Goal: Contribute content: Add original content to the website for others to see

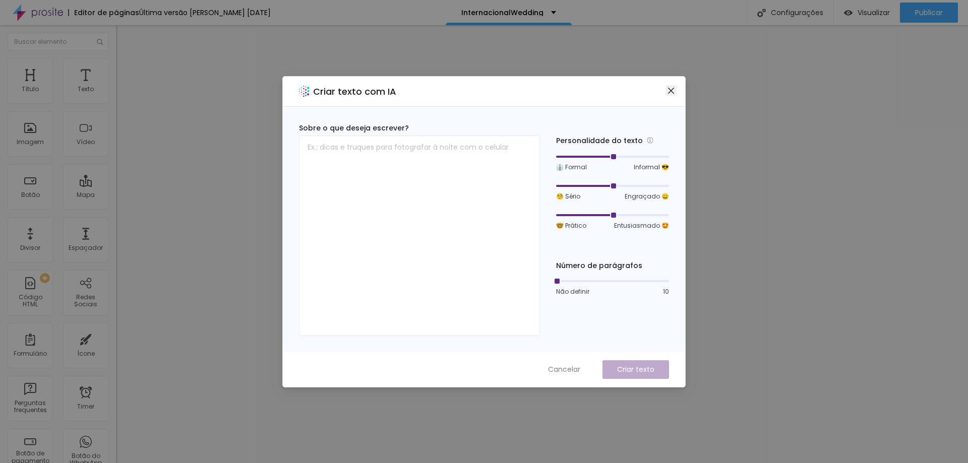
click at [671, 89] on icon "close" at bounding box center [671, 91] width 8 height 8
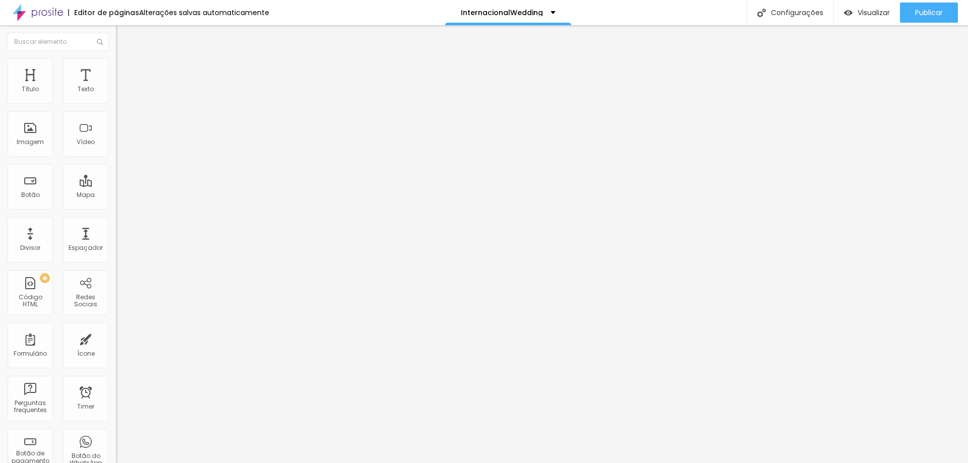
type input "18"
type input "19"
type input "22"
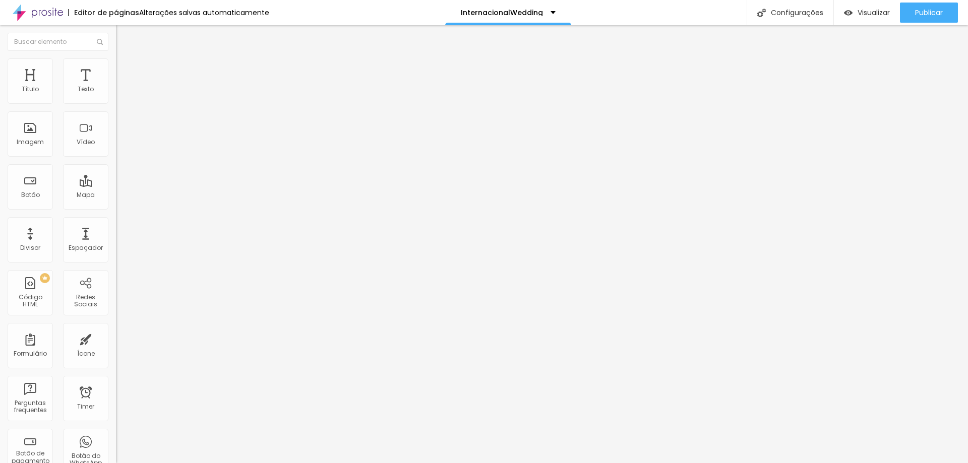
type input "22"
type input "24"
type input "29"
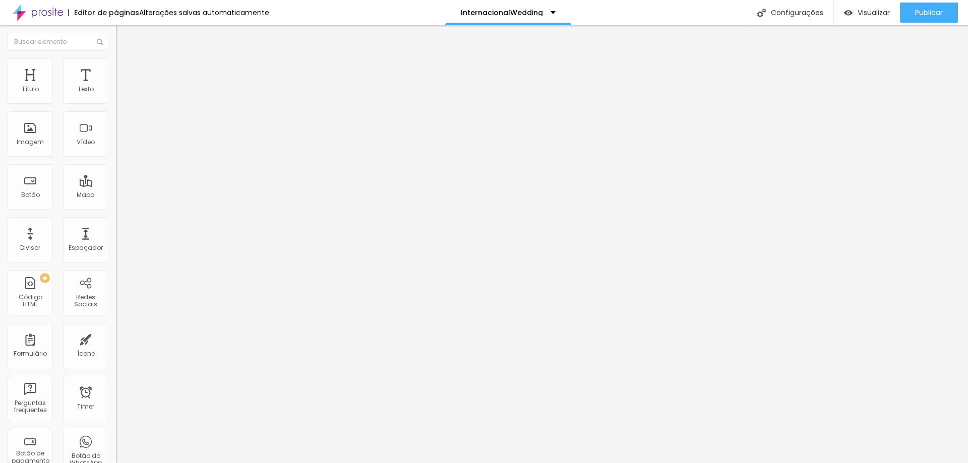
type input "30"
type input "28"
type input "25"
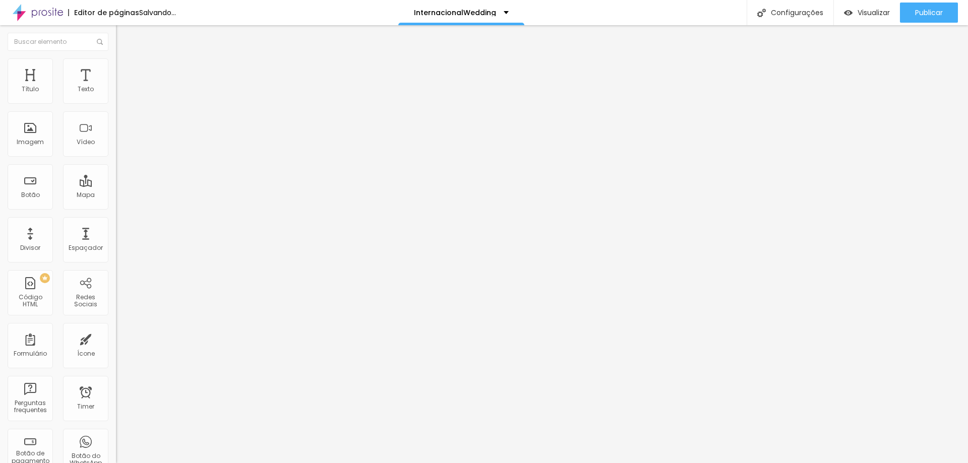
type input "25"
drag, startPoint x: 44, startPoint y: 99, endPoint x: 67, endPoint y: 103, distance: 23.0
type input "25"
click at [116, 186] on input "range" at bounding box center [148, 190] width 65 height 8
click at [124, 35] on img "button" at bounding box center [128, 37] width 8 height 8
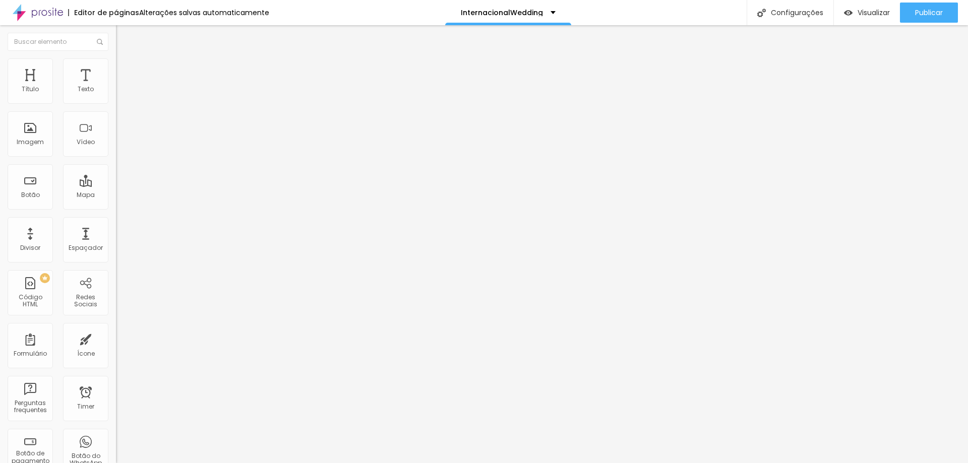
click at [125, 70] on span "Avançado" at bounding box center [141, 65] width 33 height 9
click at [116, 87] on span "Adicionar imagem" at bounding box center [148, 82] width 65 height 9
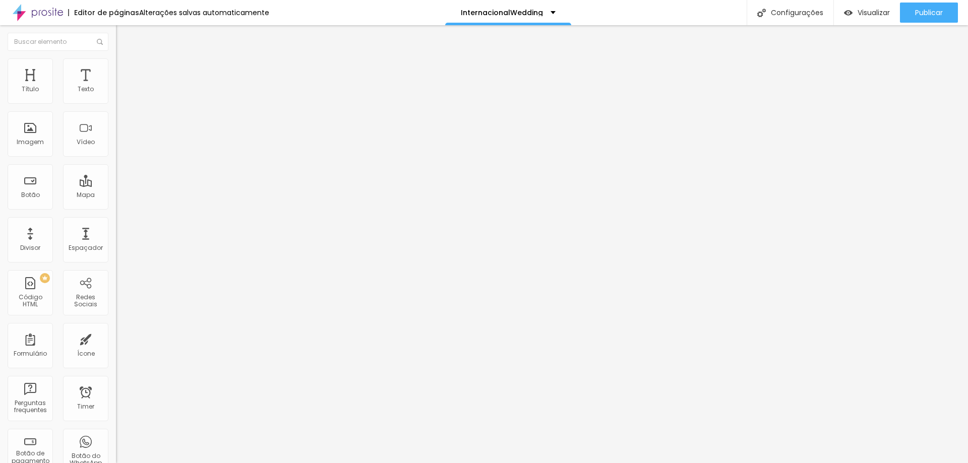
click at [116, 158] on span "Original" at bounding box center [128, 153] width 24 height 9
click at [116, 163] on div "Cinema 16:9" at bounding box center [174, 160] width 116 height 6
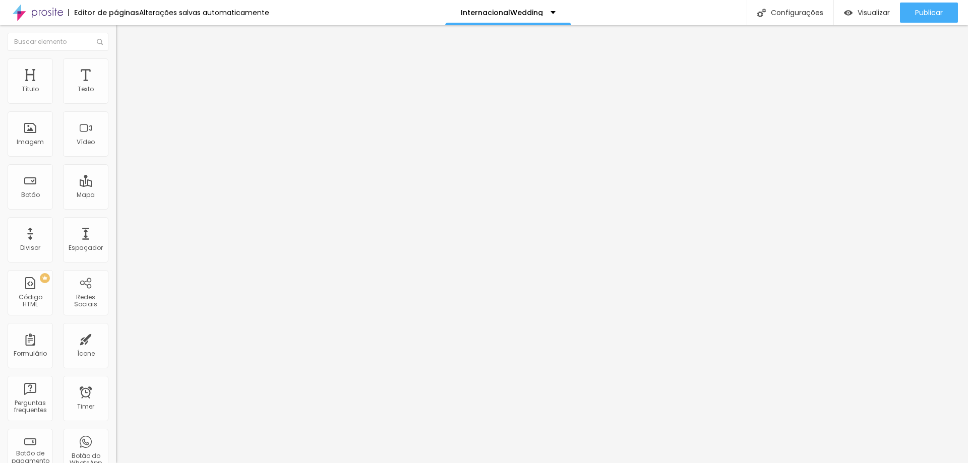
click at [116, 32] on button "Editar Coluna" at bounding box center [174, 36] width 116 height 23
click at [116, 87] on span "Adicionar imagem" at bounding box center [148, 82] width 65 height 9
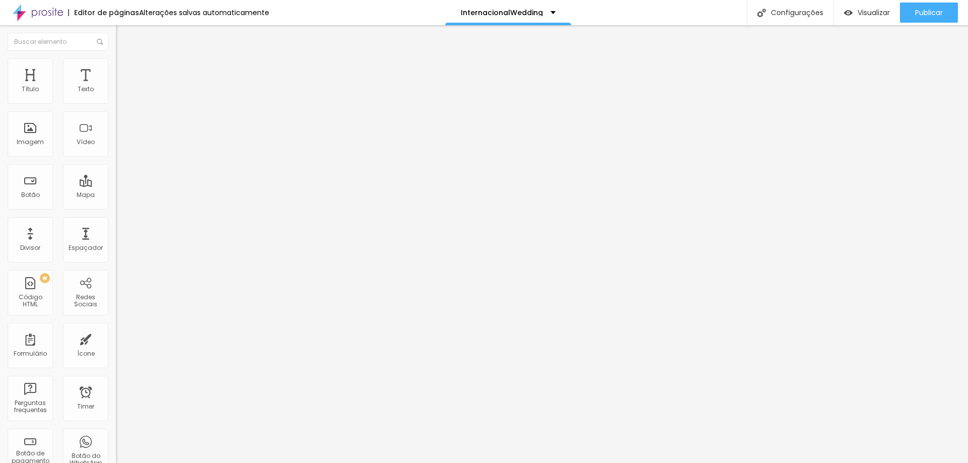
click at [116, 87] on span "Trocar imagem" at bounding box center [143, 82] width 55 height 9
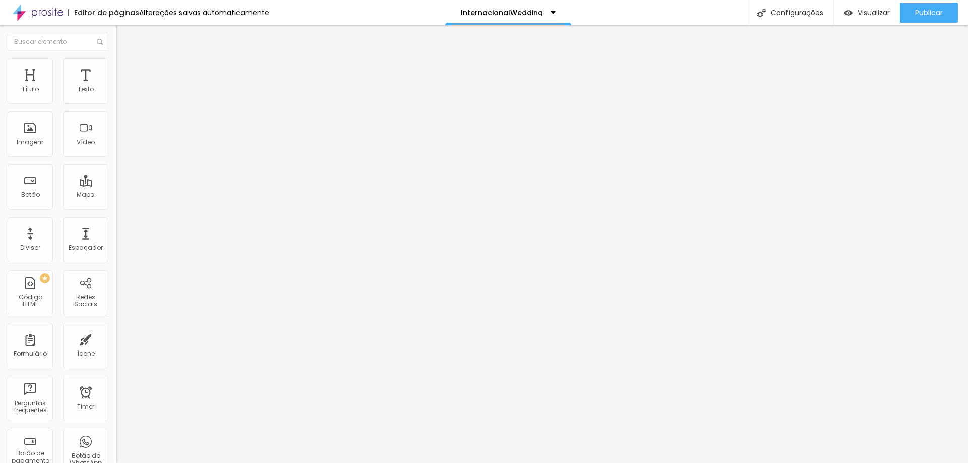
click at [116, 158] on span "16:9 Cinema" at bounding box center [135, 153] width 38 height 9
click at [116, 186] on span "Original" at bounding box center [128, 181] width 24 height 9
click at [37, 158] on div "Título Texto Imagem Vídeo Botão Mapa Divisor Espaçador PREMIUM Código HTML Rede…" at bounding box center [58, 296] width 116 height 476
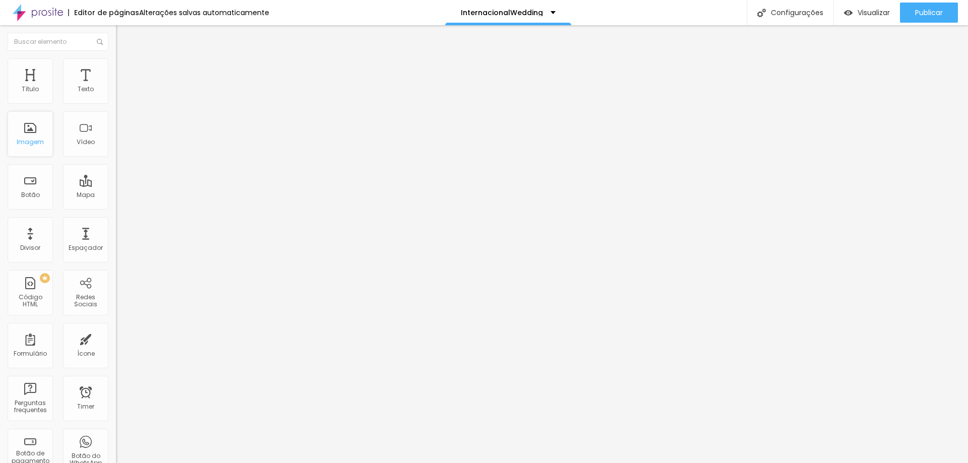
click at [37, 151] on div "Imagem" at bounding box center [30, 133] width 45 height 45
click at [116, 87] on span "Adicionar imagem" at bounding box center [148, 82] width 65 height 9
click at [222, 463] on div at bounding box center [484, 469] width 968 height 0
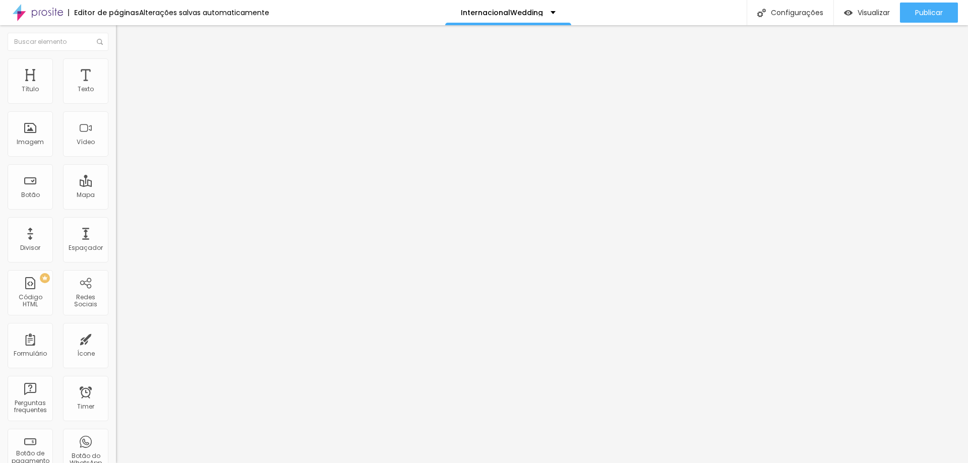
click at [198, 463] on div "Subindo 0/1 arquivos" at bounding box center [484, 466] width 968 height 6
click at [116, 87] on span "Adicionar imagem" at bounding box center [148, 82] width 65 height 9
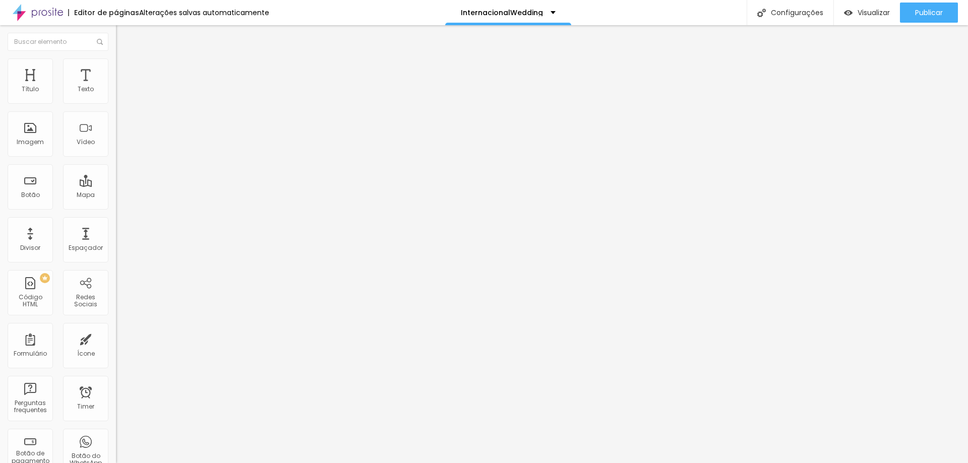
click at [116, 87] on span "Trocar imagem" at bounding box center [143, 82] width 55 height 9
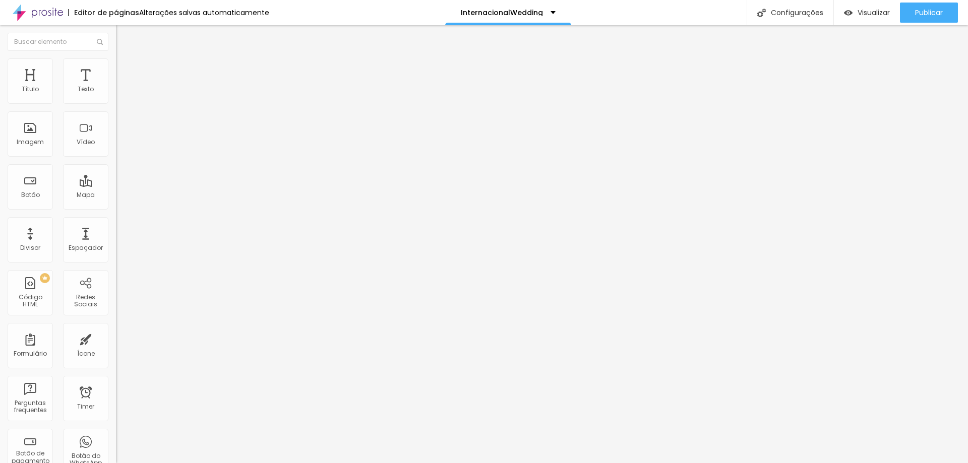
click at [116, 87] on span "Trocar imagem" at bounding box center [143, 82] width 55 height 9
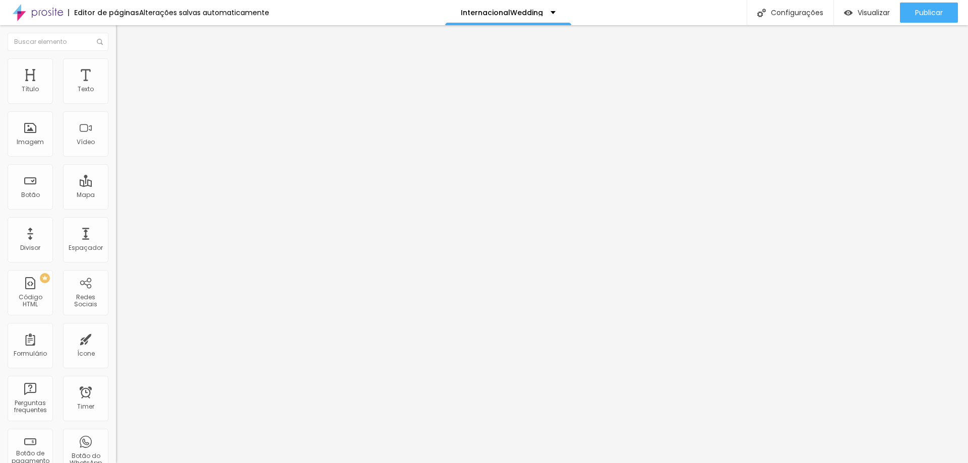
click at [116, 158] on span "Original" at bounding box center [128, 153] width 24 height 9
click at [116, 176] on span "Quadrado" at bounding box center [132, 171] width 33 height 9
click at [116, 185] on div "Proporção Original Cinema 16:9 Padrão 4:3 Quadrado 1:1 Original" at bounding box center [174, 165] width 116 height 40
click at [116, 158] on span "Original" at bounding box center [128, 153] width 24 height 9
click at [116, 175] on div "Quadrado 1:1" at bounding box center [174, 172] width 116 height 6
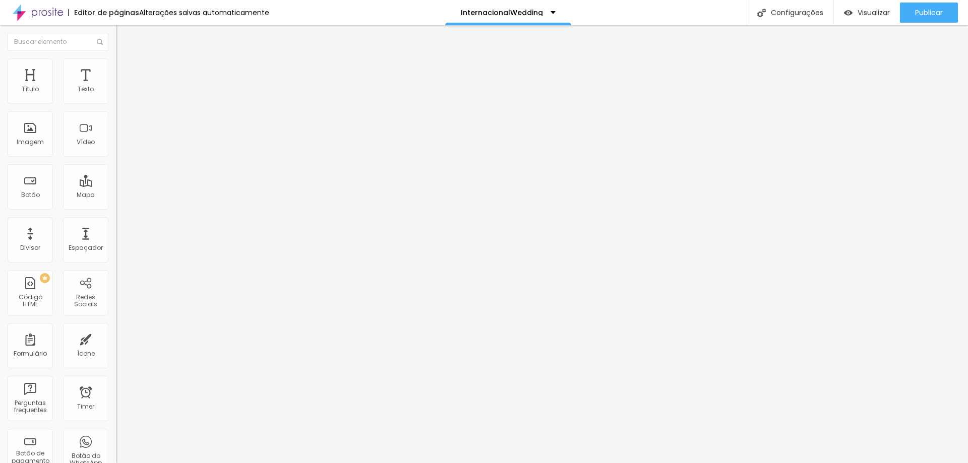
click at [116, 158] on span "Original" at bounding box center [128, 153] width 24 height 9
click at [116, 176] on span "Quadrado" at bounding box center [132, 171] width 33 height 9
click at [116, 87] on span "Trocar imagem" at bounding box center [143, 82] width 55 height 9
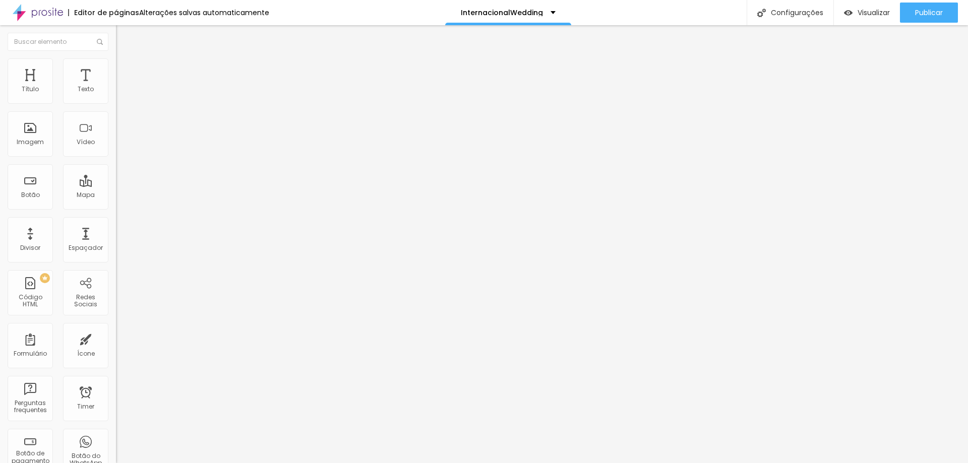
click at [116, 87] on span "Trocar imagem" at bounding box center [143, 82] width 55 height 9
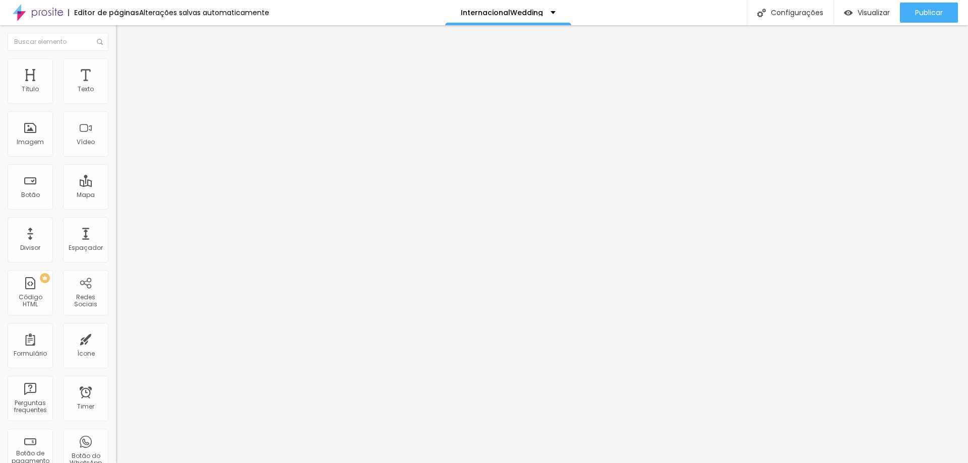
click at [116, 87] on span "Trocar imagem" at bounding box center [143, 82] width 55 height 9
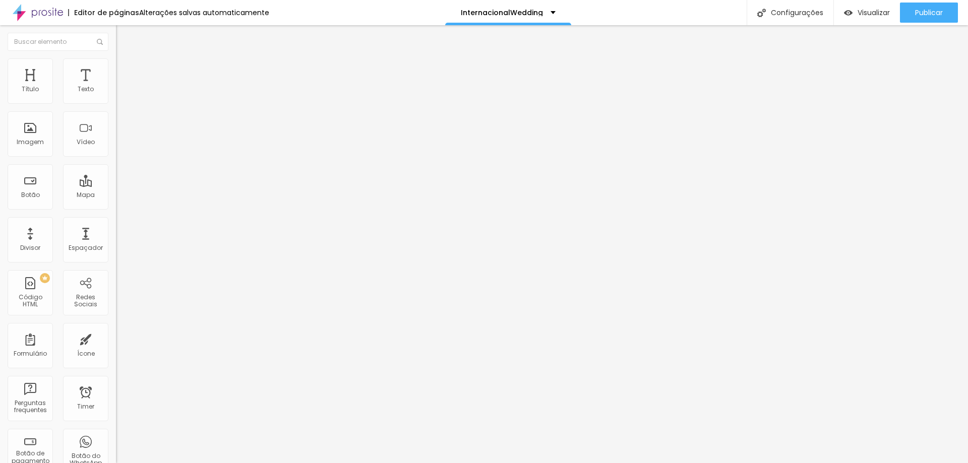
click at [116, 87] on span "Trocar imagem" at bounding box center [143, 82] width 55 height 9
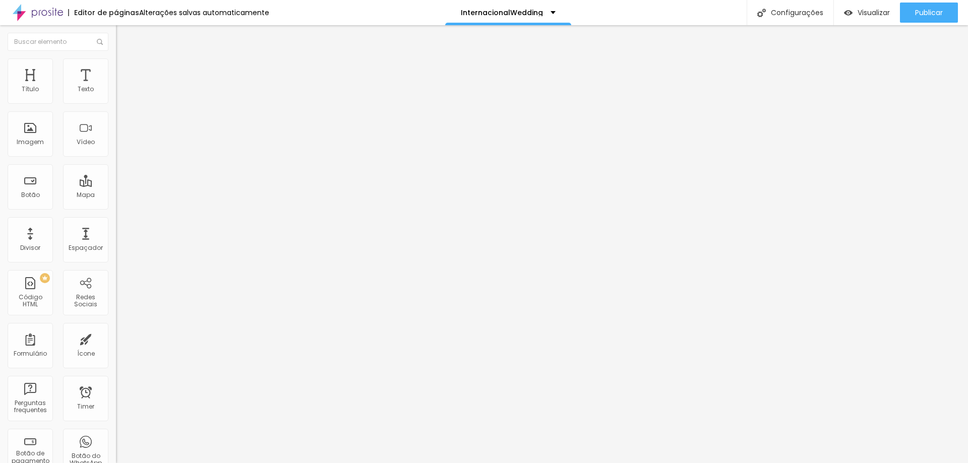
click at [116, 87] on span "Trocar imagem" at bounding box center [143, 82] width 55 height 9
click at [865, 9] on span "Visualizar" at bounding box center [874, 13] width 32 height 8
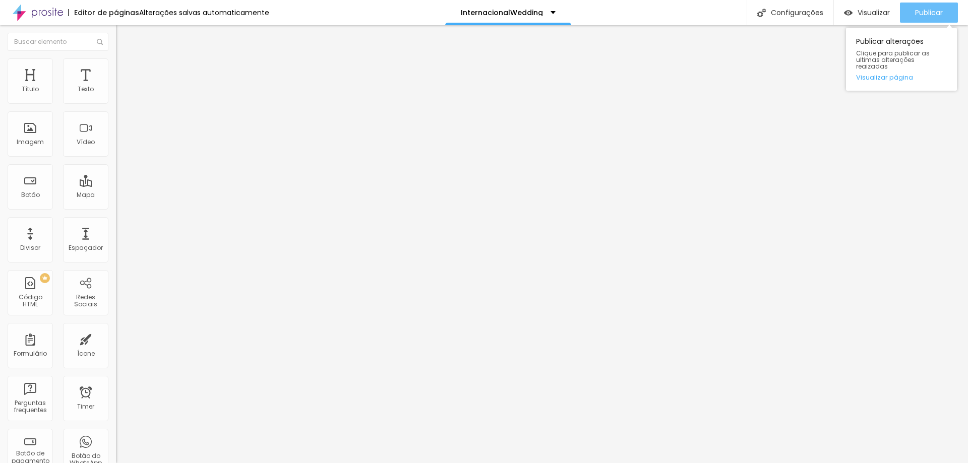
click at [923, 17] on span "Publicar" at bounding box center [929, 13] width 28 height 8
click at [116, 76] on li "Avançado" at bounding box center [174, 74] width 116 height 10
click at [116, 64] on li "Estilo" at bounding box center [174, 63] width 116 height 10
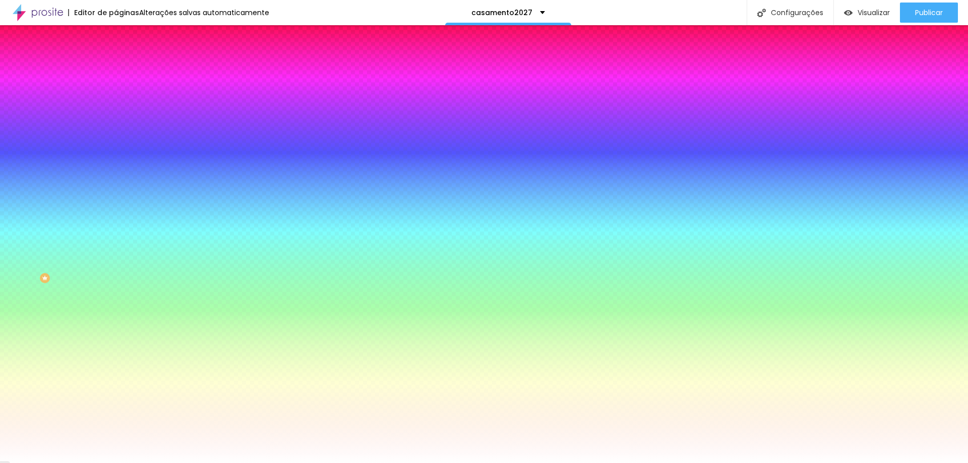
click at [116, 93] on span "Trocar imagem" at bounding box center [143, 88] width 55 height 9
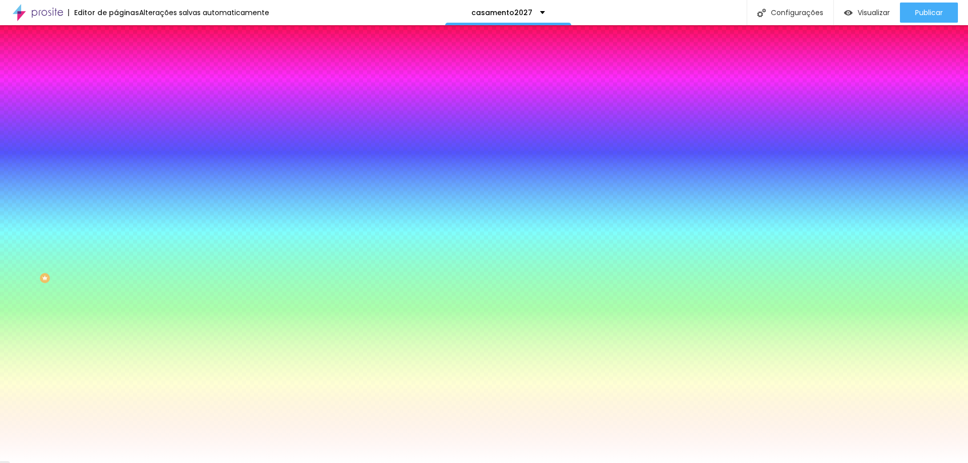
click at [116, 93] on span "Trocar imagem" at bounding box center [143, 88] width 55 height 9
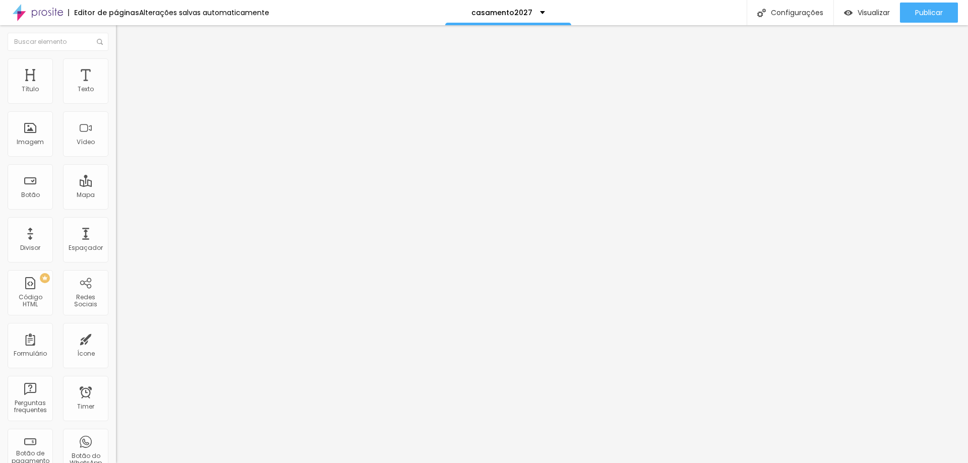
click at [116, 95] on input "https://vimeo.com/1044986461" at bounding box center [176, 90] width 121 height 10
paste input "https://vimeo.com/1118381625"
type input "https://vimeo.com/1118381625"
click at [125, 71] on span "Avançado" at bounding box center [141, 75] width 33 height 9
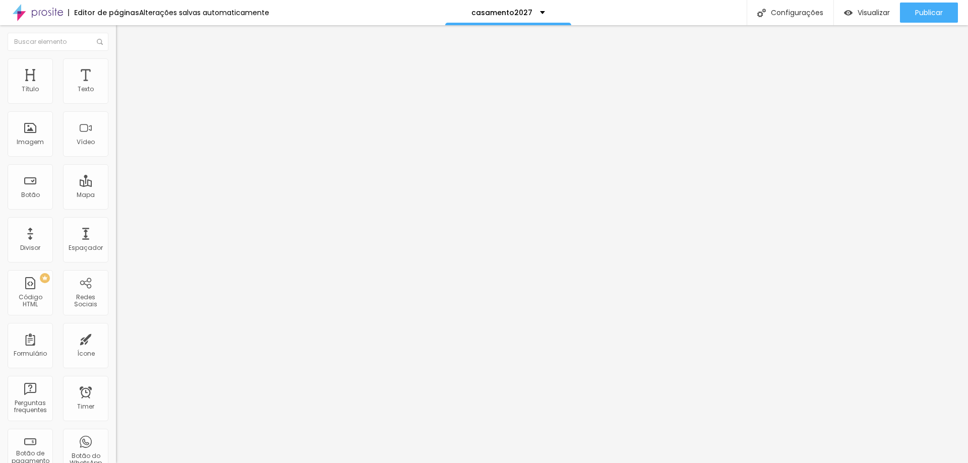
click at [116, 60] on img at bounding box center [120, 62] width 9 height 9
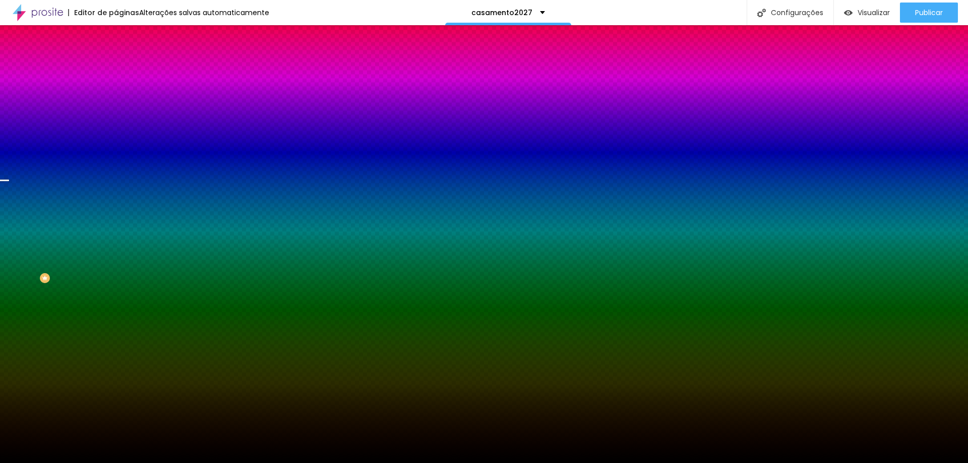
click at [116, 93] on span "Trocar imagem" at bounding box center [143, 88] width 55 height 9
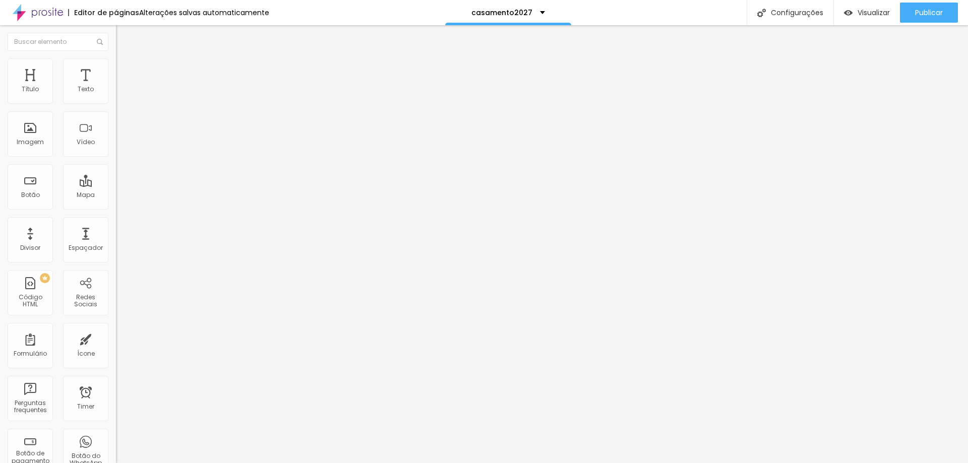
click at [116, 87] on span "Trocar imagem" at bounding box center [143, 82] width 55 height 9
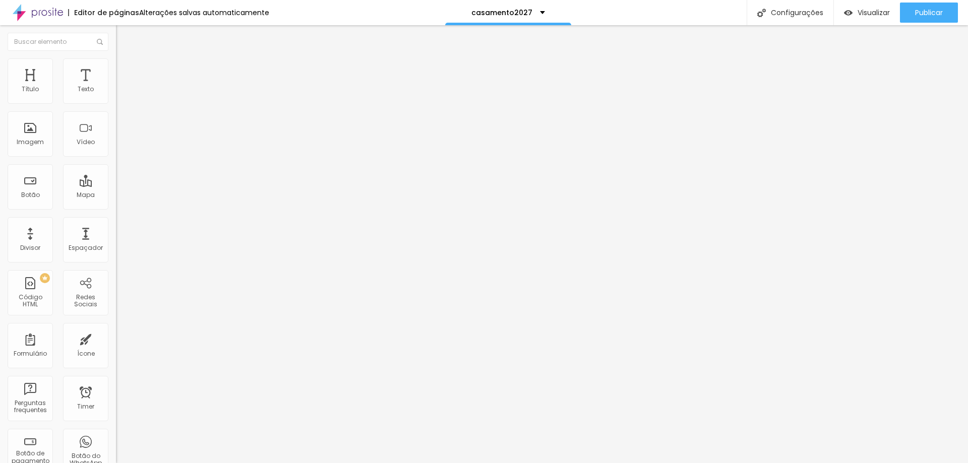
click at [116, 87] on span "Adicionar imagem" at bounding box center [148, 82] width 65 height 9
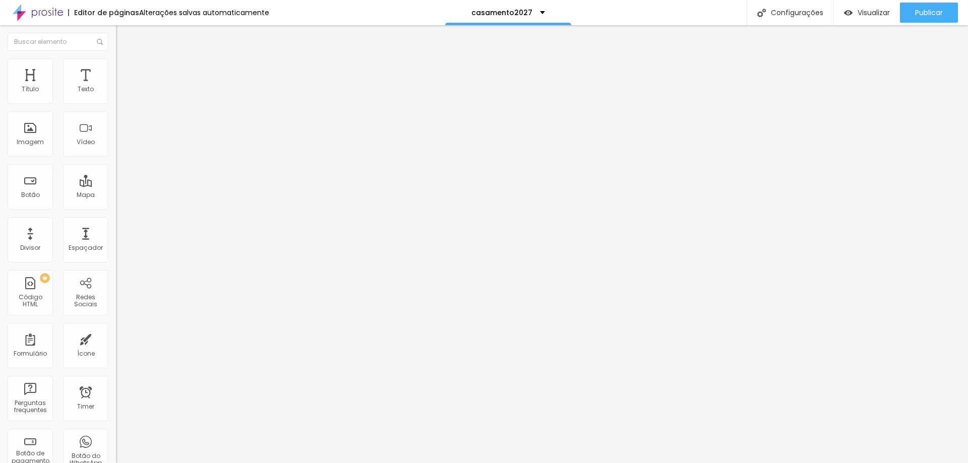
click at [116, 158] on span "Original" at bounding box center [128, 153] width 24 height 9
click at [116, 176] on span "Quadrado" at bounding box center [132, 171] width 33 height 9
click at [40, 136] on div "Imagem" at bounding box center [30, 133] width 45 height 45
click at [116, 158] on span "Original" at bounding box center [128, 153] width 24 height 9
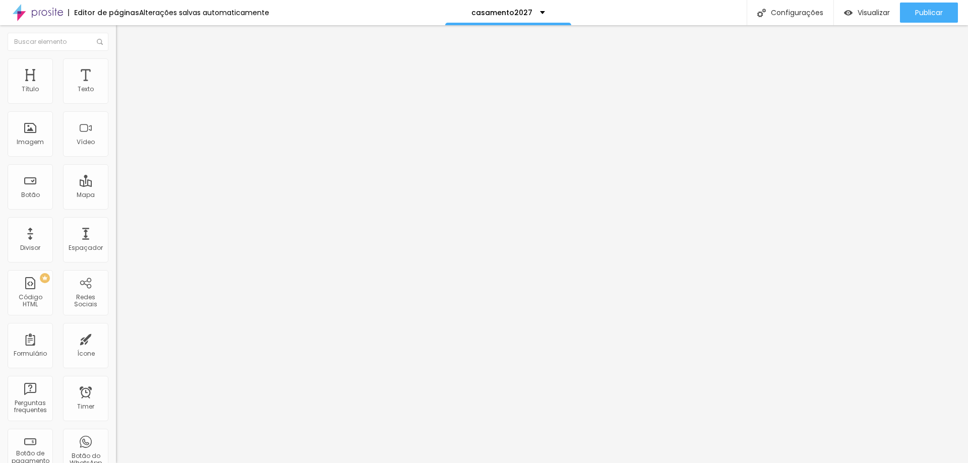
click at [116, 176] on span "Quadrado" at bounding box center [132, 171] width 33 height 9
click at [116, 87] on span "Adicionar imagem" at bounding box center [148, 82] width 65 height 9
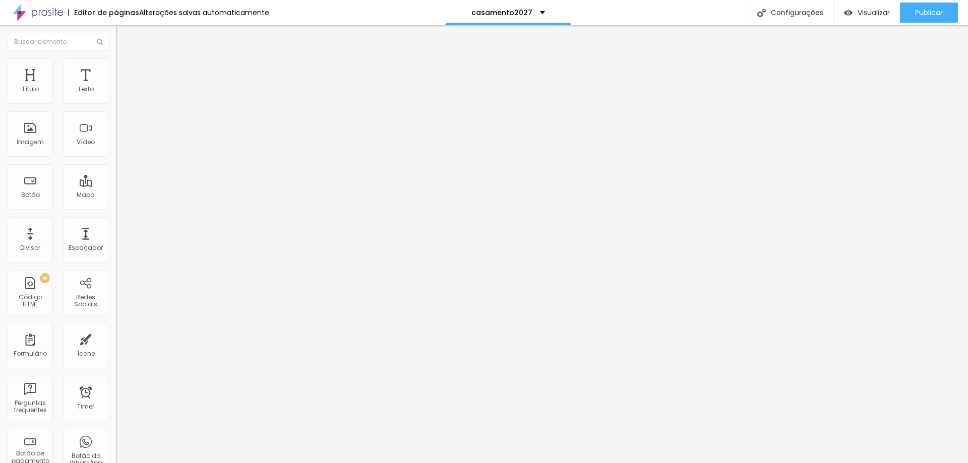
click at [116, 87] on span "Adicionar imagem" at bounding box center [148, 82] width 65 height 9
click at [116, 158] on span "Original" at bounding box center [128, 153] width 24 height 9
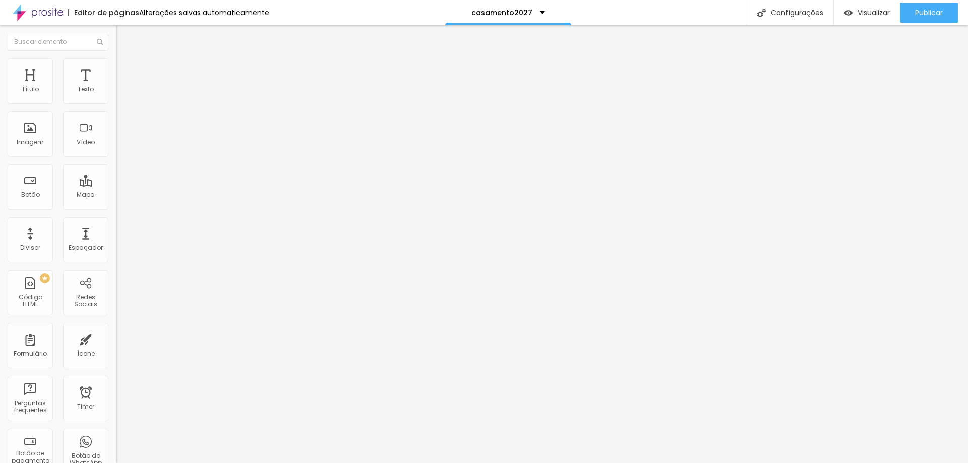
click at [116, 87] on span "Adicionar imagem" at bounding box center [148, 82] width 65 height 9
click at [116, 158] on span "Original" at bounding box center [128, 153] width 24 height 9
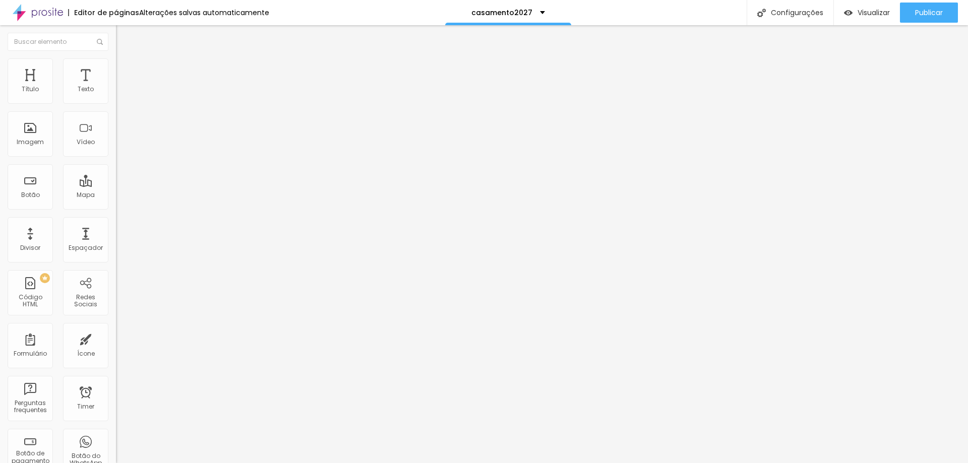
click at [116, 176] on span "Quadrado" at bounding box center [132, 171] width 33 height 9
click at [116, 87] on span "Adicionar imagem" at bounding box center [148, 82] width 65 height 9
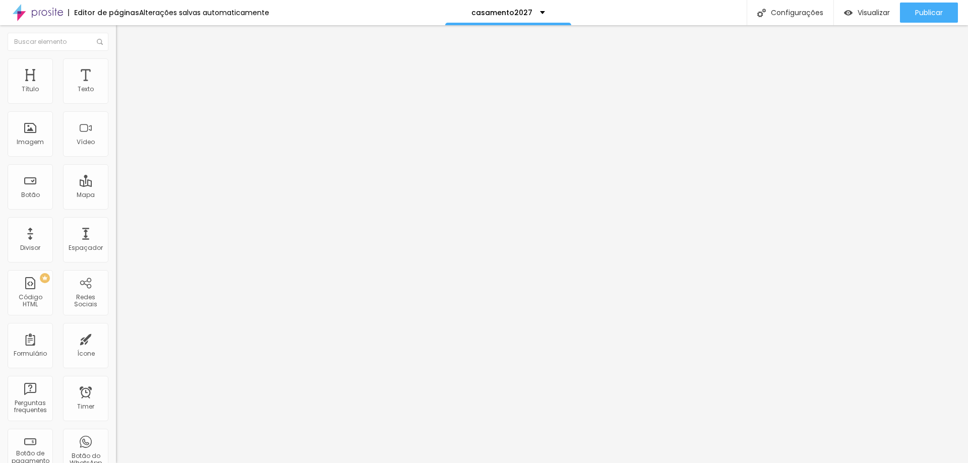
click at [116, 158] on span "Original" at bounding box center [128, 153] width 24 height 9
click at [116, 176] on span "Quadrado" at bounding box center [132, 171] width 33 height 9
click at [116, 87] on span "Adicionar imagem" at bounding box center [148, 82] width 65 height 9
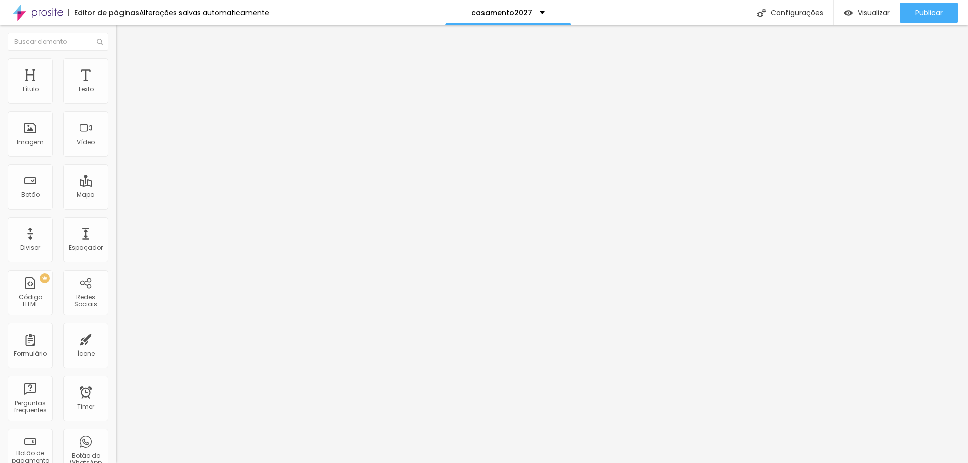
click at [116, 158] on span "Original" at bounding box center [128, 153] width 24 height 9
click at [116, 176] on span "Quadrado" at bounding box center [132, 171] width 33 height 9
click at [116, 87] on span "Adicionar imagem" at bounding box center [148, 82] width 65 height 9
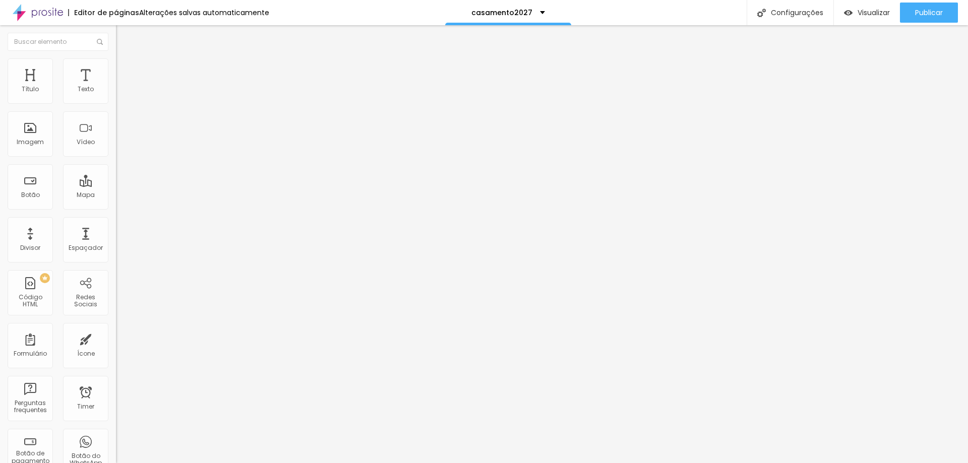
click at [116, 158] on span "Original" at bounding box center [128, 153] width 24 height 9
click at [116, 176] on span "Quadrado" at bounding box center [132, 171] width 33 height 9
click at [116, 87] on span "Adicionar imagem" at bounding box center [148, 82] width 65 height 9
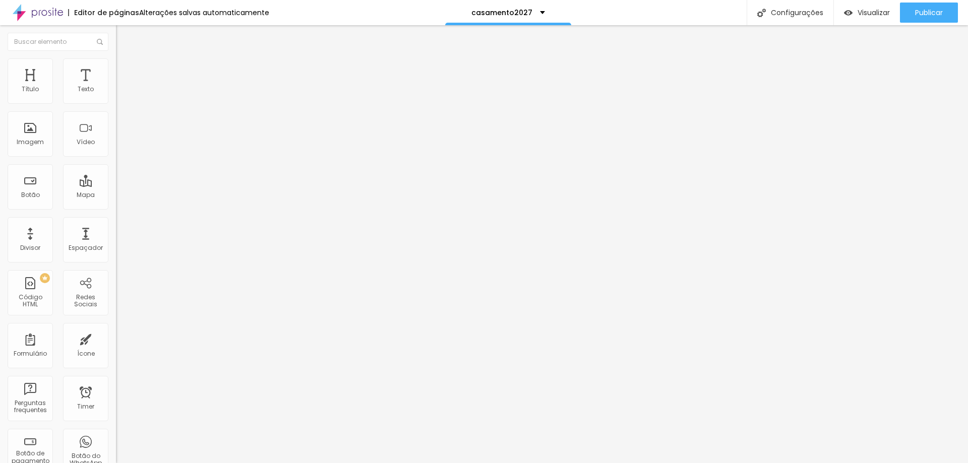
scroll to position [605, 0]
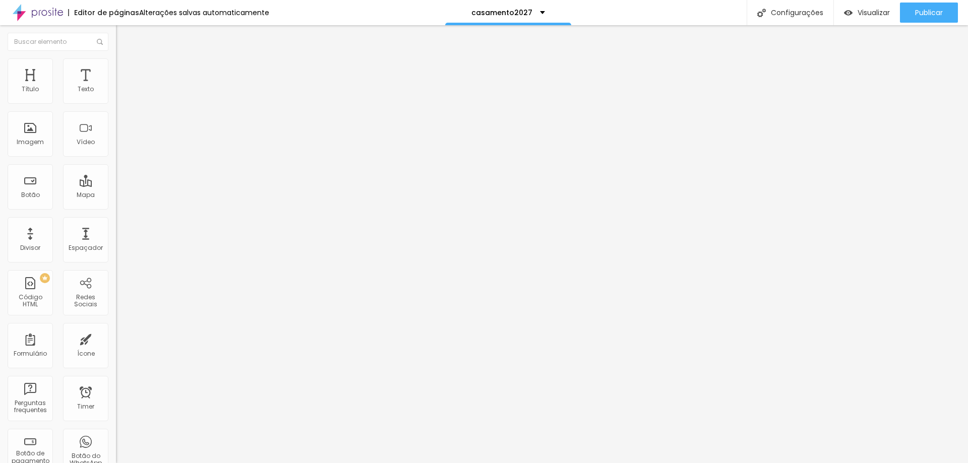
click at [116, 158] on span "Original" at bounding box center [128, 153] width 24 height 9
click at [116, 175] on div "Quadrado 1:1" at bounding box center [174, 172] width 116 height 6
click at [116, 87] on span "Trocar imagem" at bounding box center [143, 82] width 55 height 9
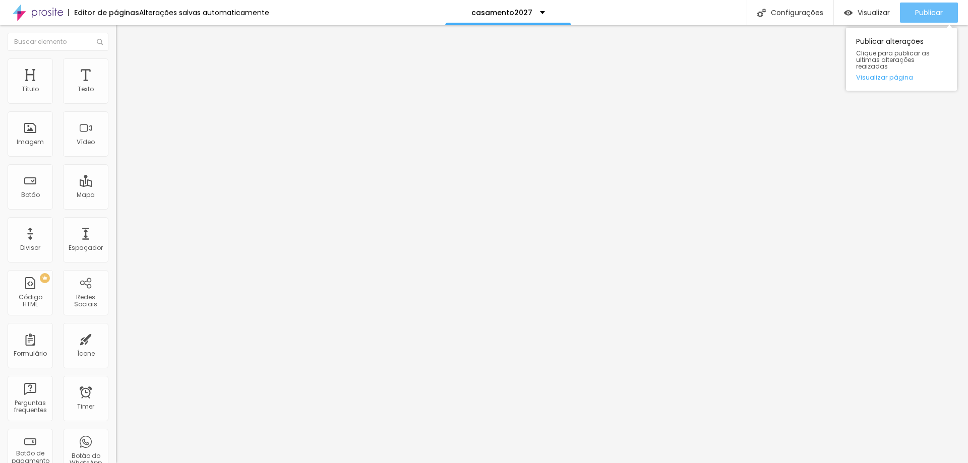
click at [926, 19] on div "Publicar" at bounding box center [929, 13] width 28 height 20
click at [858, 12] on span "Visualizar" at bounding box center [874, 13] width 32 height 8
click at [911, 14] on button "Publicar" at bounding box center [929, 13] width 58 height 20
click at [125, 69] on span "Estilo" at bounding box center [133, 65] width 16 height 9
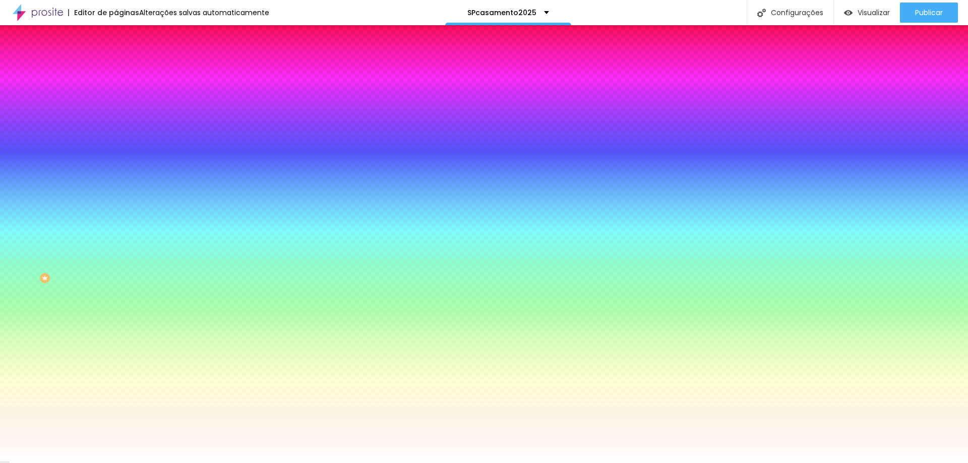
click at [116, 93] on span "Trocar imagem" at bounding box center [143, 88] width 55 height 9
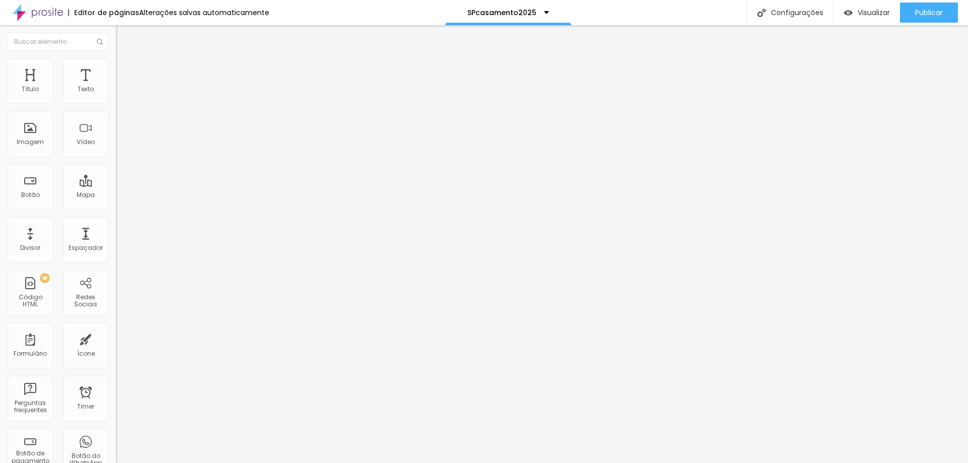
click at [116, 95] on input "https://vimeo.com/1044986461" at bounding box center [176, 90] width 121 height 10
click at [116, 95] on input "text" at bounding box center [176, 90] width 121 height 10
paste input "https://vimeo.com/1118381625"
type input "https://vimeo.com/1118381625"
click at [923, 9] on span "Publicar" at bounding box center [929, 13] width 28 height 8
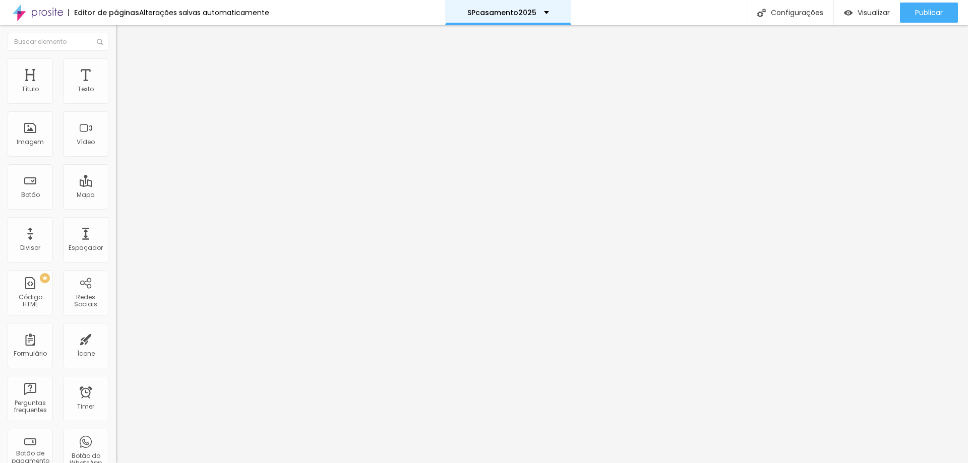
click at [540, 11] on div "SPcasamento2025" at bounding box center [508, 12] width 82 height 7
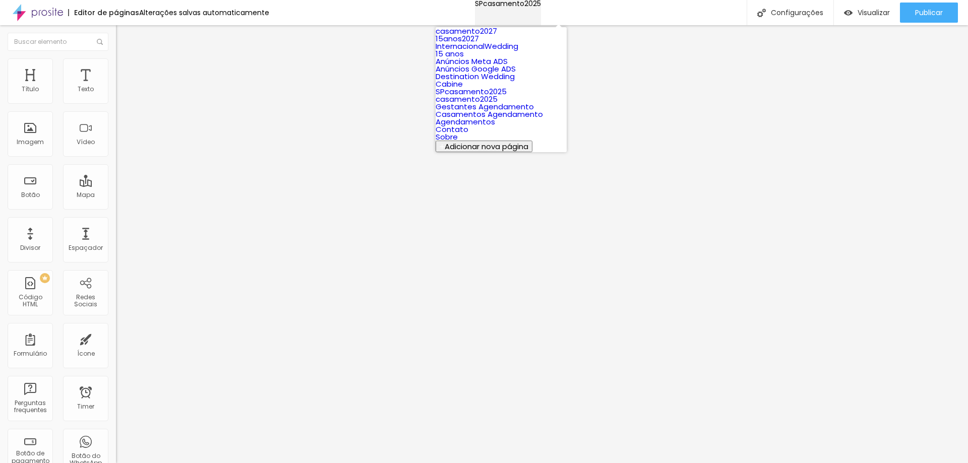
click at [540, 7] on div "SPcasamento2025" at bounding box center [508, 3] width 66 height 7
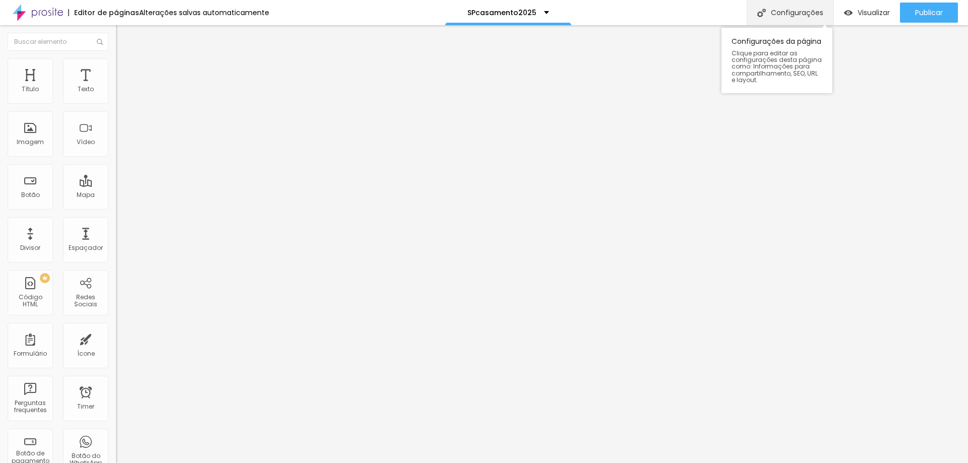
click at [801, 12] on div "Configurações" at bounding box center [790, 12] width 87 height 25
type input "SPcasamento2027"
type input "/spcasamento2027"
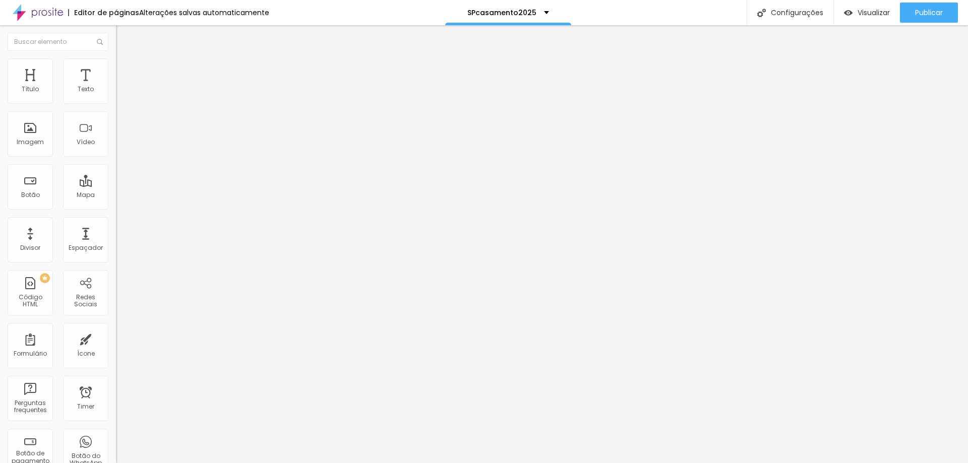
click at [545, 13] on div "SPcasamento2027" at bounding box center [508, 12] width 126 height 25
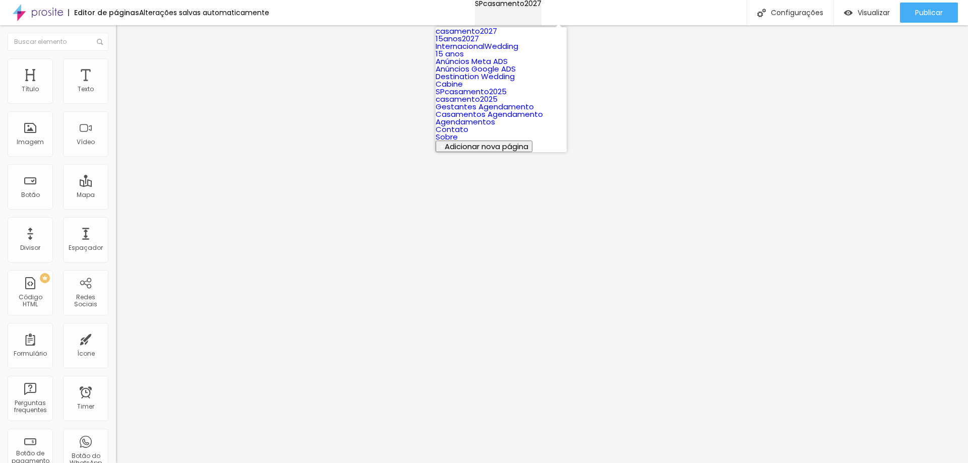
click at [539, 7] on div "SPcasamento2027" at bounding box center [508, 3] width 67 height 7
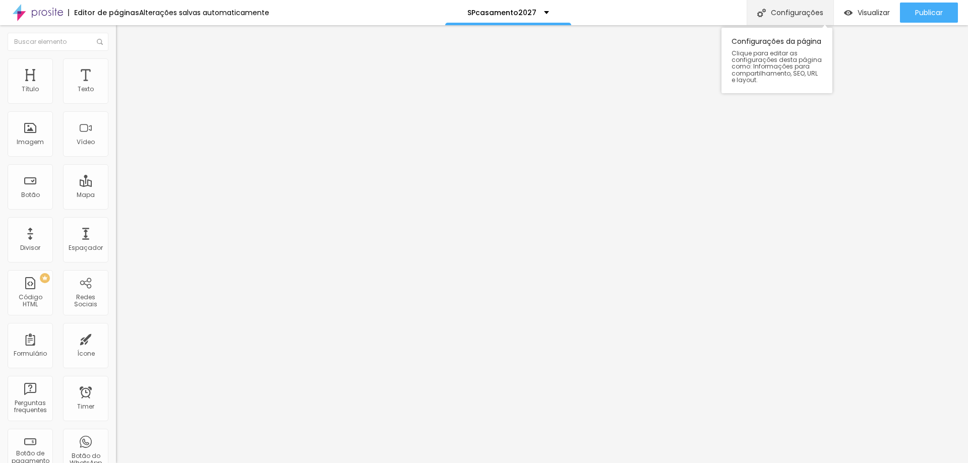
click at [797, 11] on div "Configurações" at bounding box center [790, 12] width 87 height 25
type input "SPcasamento2026"
type input "/spcasamento2026"
